Goal: Task Accomplishment & Management: Manage account settings

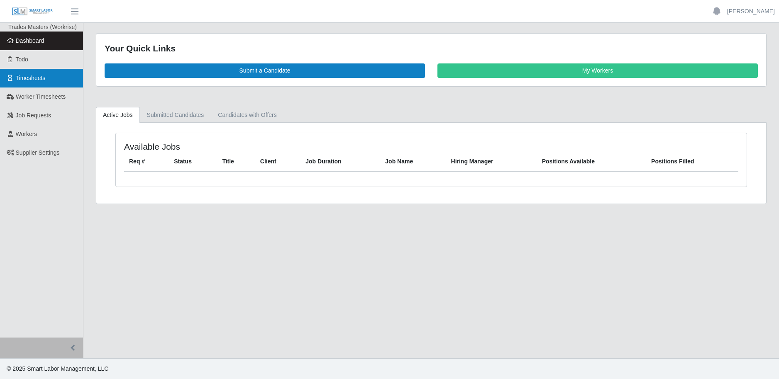
click at [42, 82] on link "Timesheets" at bounding box center [41, 78] width 83 height 19
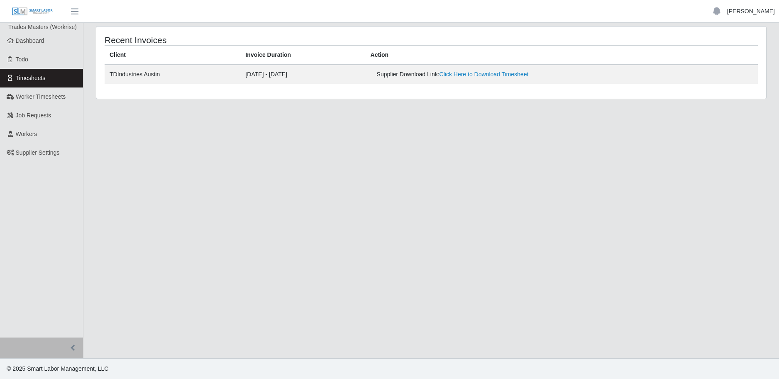
click at [734, 12] on link "[PERSON_NAME]" at bounding box center [751, 11] width 48 height 9
click at [725, 58] on link "Logout" at bounding box center [740, 57] width 75 height 17
